Goal: Transaction & Acquisition: Download file/media

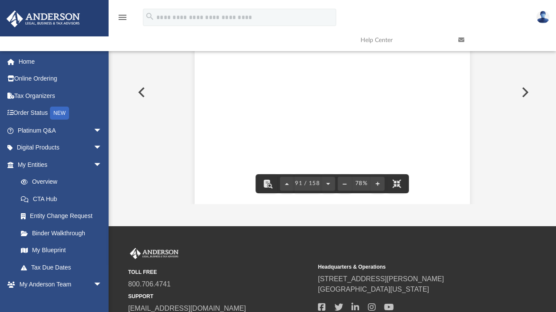
scroll to position [31950, 0]
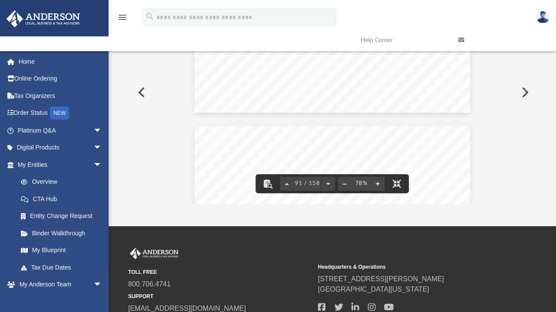
drag, startPoint x: 323, startPoint y: 66, endPoint x: 331, endPoint y: 54, distance: 14.4
drag, startPoint x: 309, startPoint y: 36, endPoint x: 394, endPoint y: 53, distance: 87.2
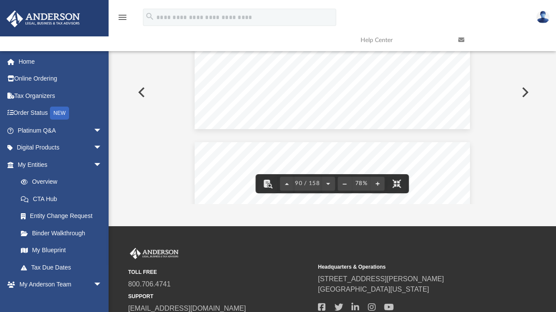
scroll to position [31932, 0]
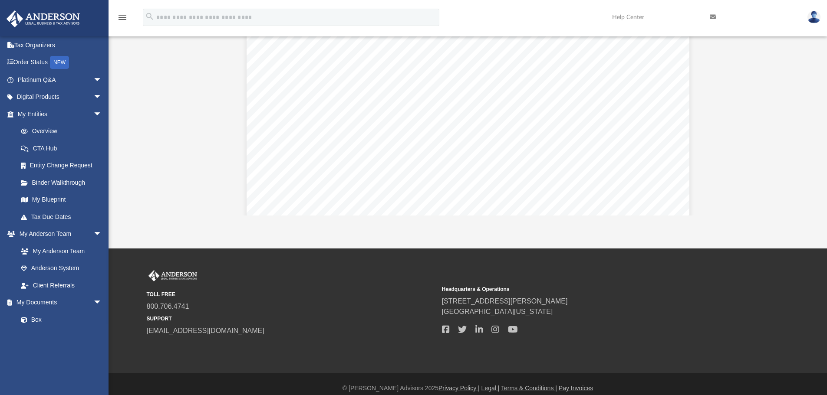
scroll to position [191, 640]
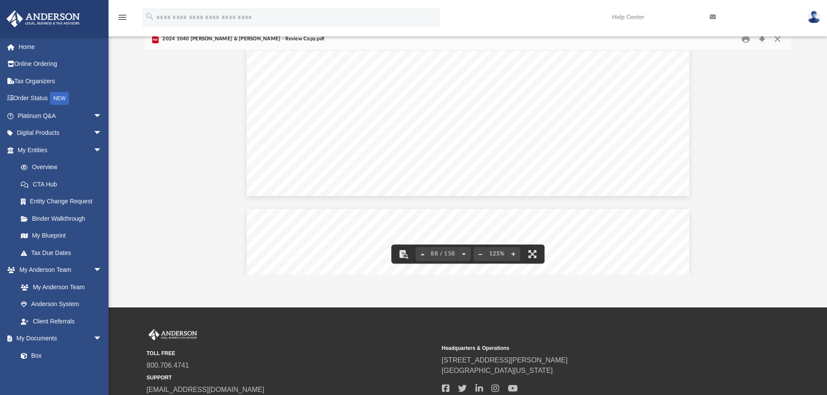
scroll to position [0, 0]
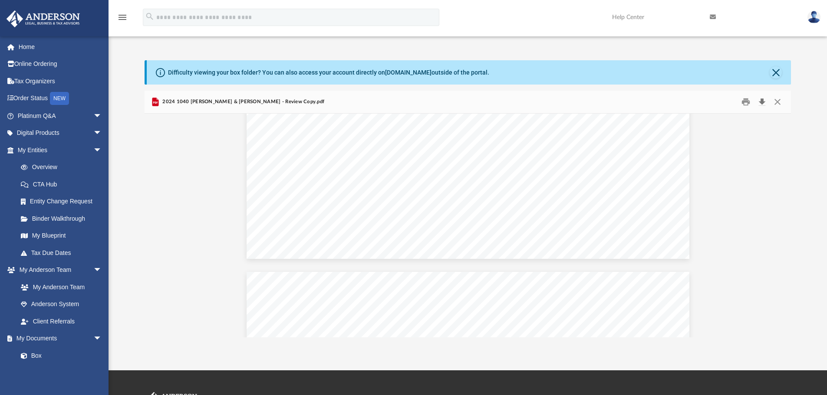
click at [555, 104] on button "Download" at bounding box center [762, 101] width 16 height 13
click at [315, 105] on div "2024 1040 Morrow, Sharron & Rayfield - Review Copy.pdf" at bounding box center [468, 102] width 647 height 23
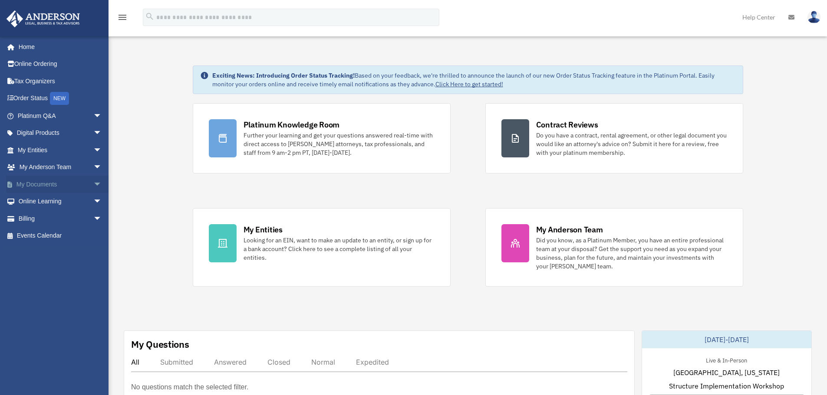
click at [27, 182] on link "My Documents arrow_drop_down" at bounding box center [60, 184] width 109 height 17
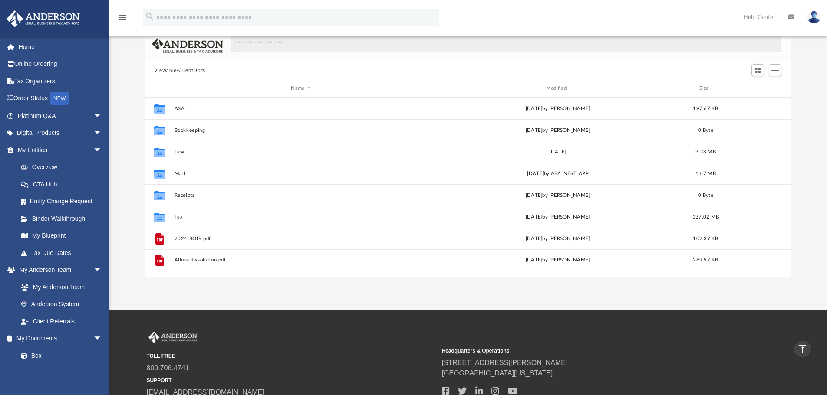
scroll to position [0, 0]
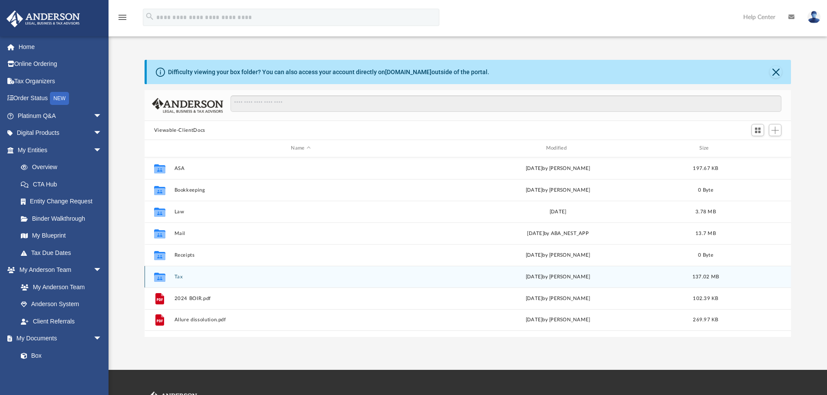
click at [171, 279] on div "Collaborated Folder Tax Sat Oct 4 2025 by Jasmine Splunge 137.02 MB" at bounding box center [468, 277] width 647 height 22
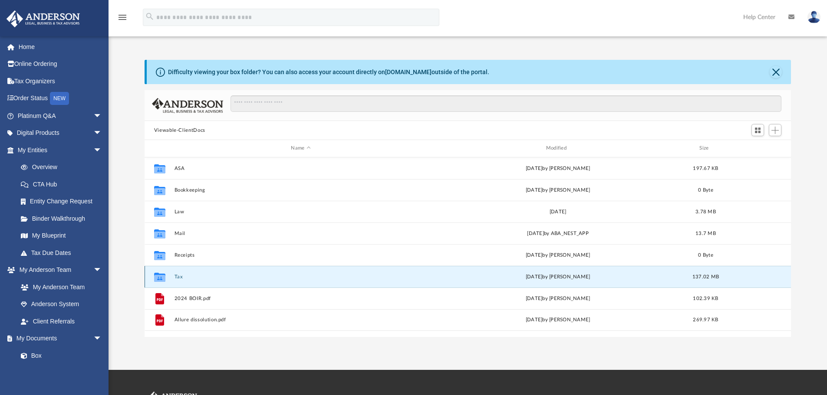
click at [178, 277] on button "Tax" at bounding box center [300, 277] width 253 height 6
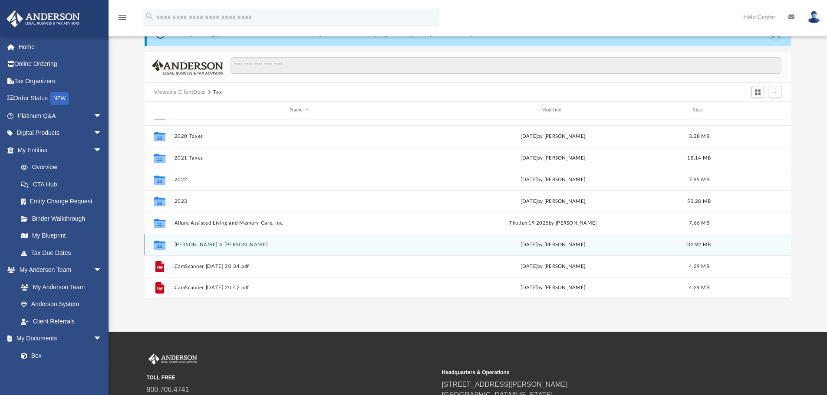
scroll to position [44, 0]
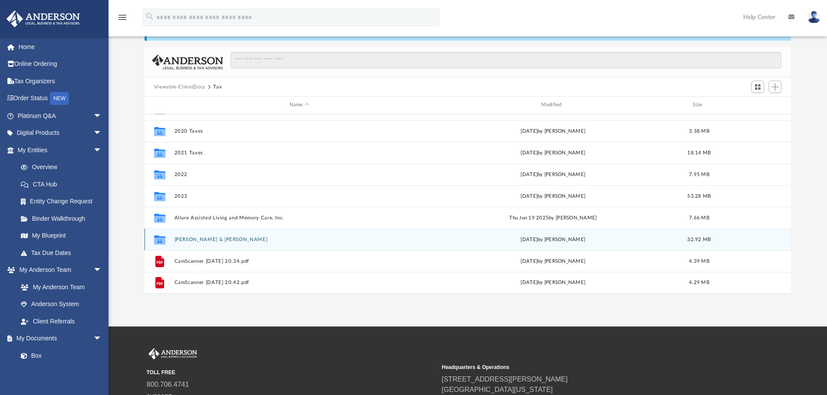
click at [203, 240] on button "Morrow, Sharron & Rayfield" at bounding box center [299, 240] width 250 height 6
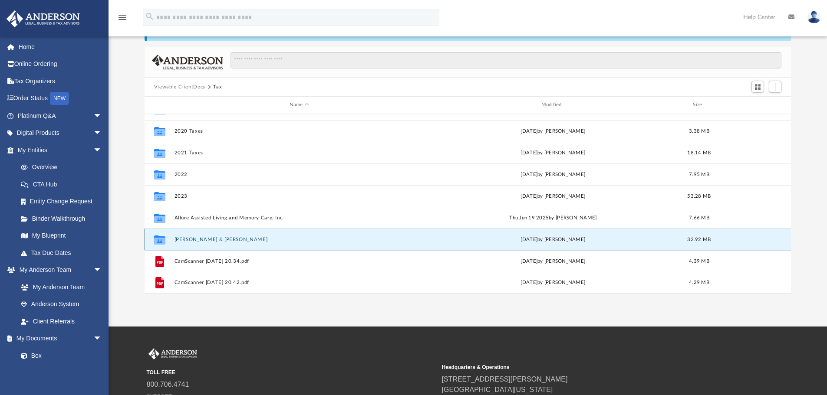
click at [203, 241] on button "Morrow, Sharron & Rayfield" at bounding box center [299, 240] width 250 height 6
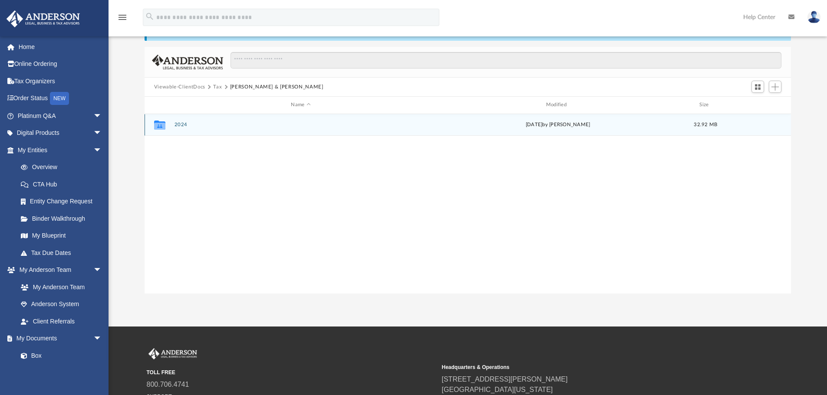
scroll to position [0, 0]
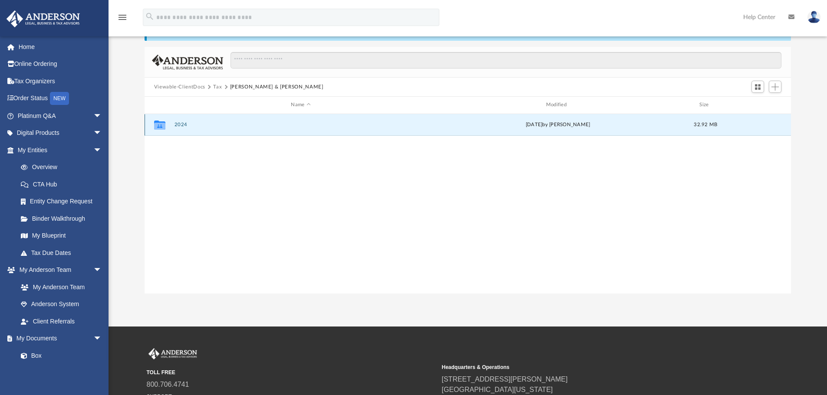
click at [180, 125] on button "2024" at bounding box center [300, 125] width 253 height 6
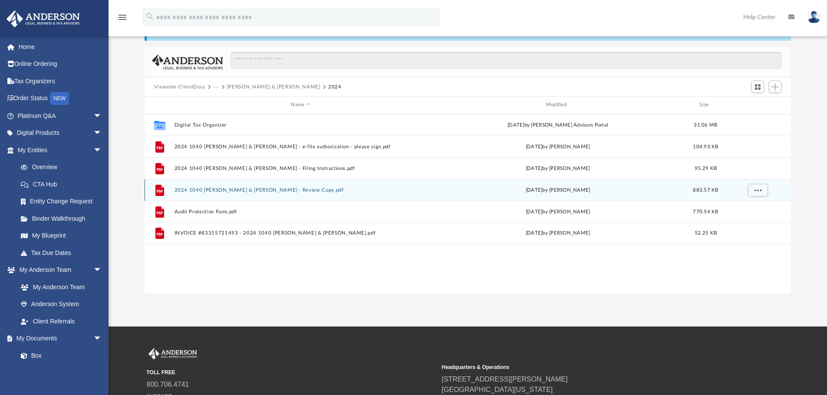
click at [301, 191] on button "2024 1040 Morrow, Sharron & Rayfield - Review Copy.pdf" at bounding box center [300, 190] width 253 height 6
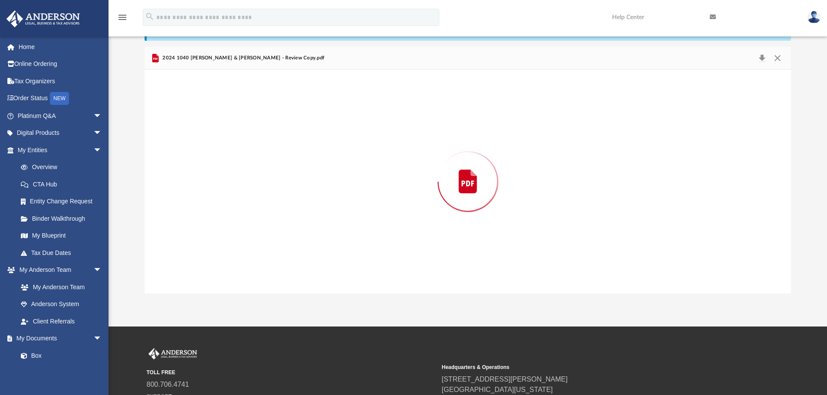
click at [301, 191] on div "Preview" at bounding box center [468, 182] width 647 height 224
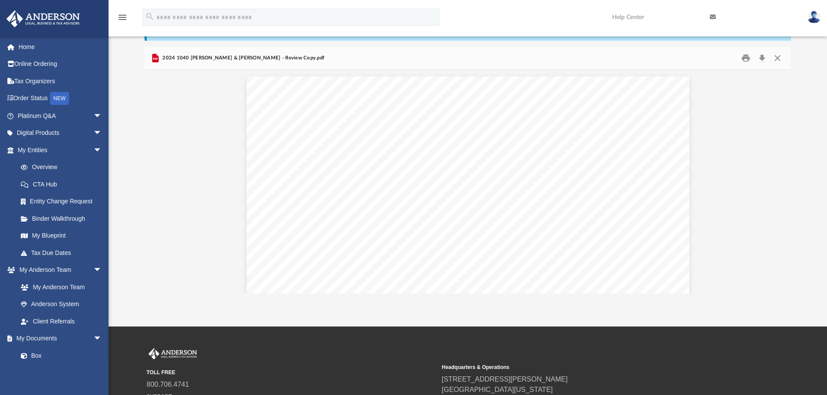
scroll to position [49152, 0]
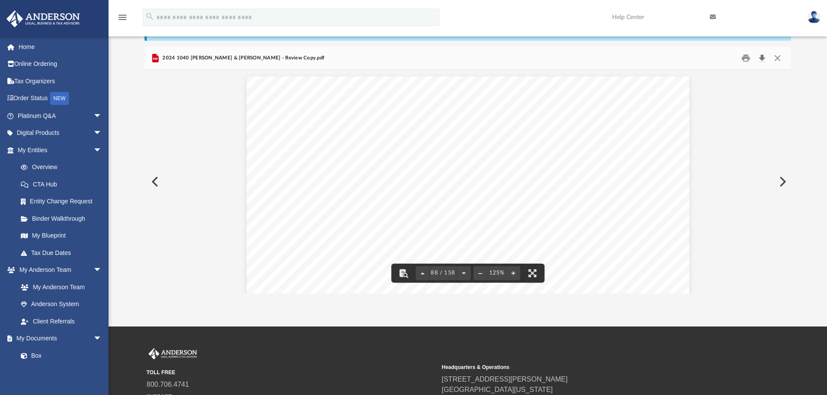
click at [762, 59] on button "Download" at bounding box center [762, 58] width 16 height 13
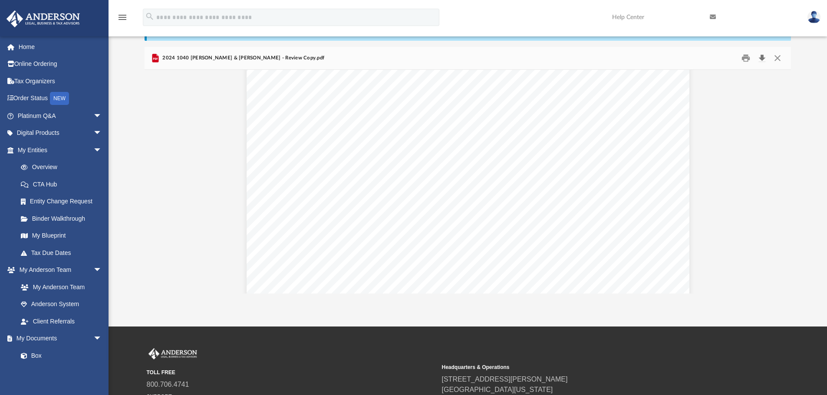
scroll to position [59178, 0]
click at [754, 52] on button "Download" at bounding box center [762, 58] width 16 height 13
